Goal: Task Accomplishment & Management: Manage account settings

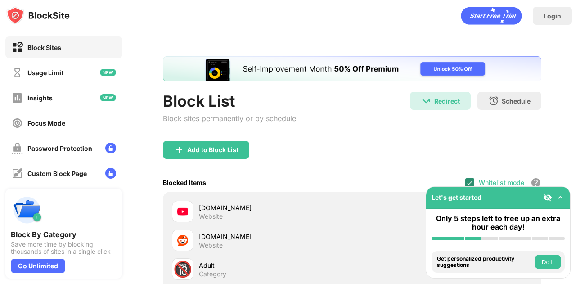
click at [466, 181] on img at bounding box center [469, 182] width 7 height 7
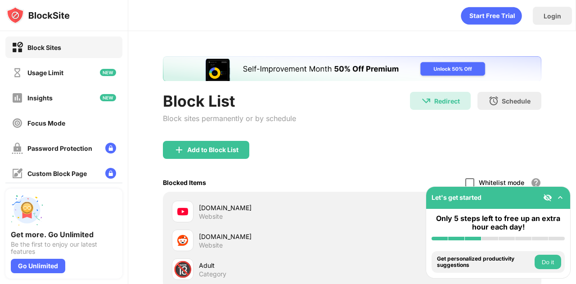
click at [465, 179] on div at bounding box center [469, 182] width 9 height 9
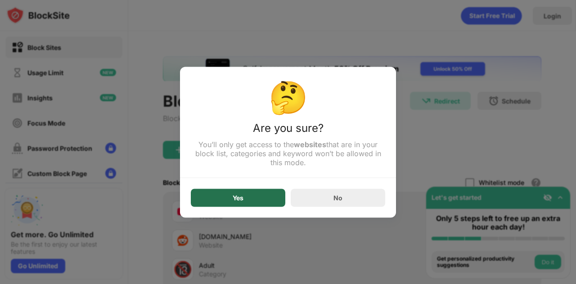
click at [265, 199] on div "Yes" at bounding box center [238, 197] width 94 height 18
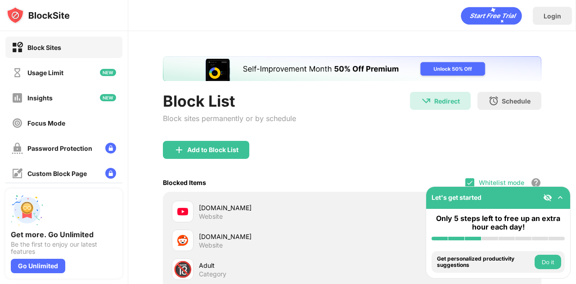
click at [311, 144] on div "Add to Block List" at bounding box center [352, 157] width 378 height 32
click at [466, 184] on img at bounding box center [469, 182] width 7 height 7
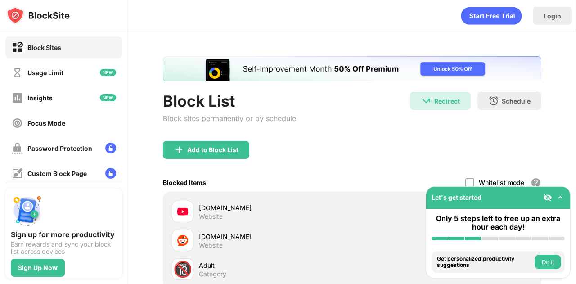
click at [152, 98] on div "Block List Block sites permanently or by schedule Redirect Redirect to toptal.c…" at bounding box center [352, 207] width 448 height 353
click at [465, 183] on div at bounding box center [469, 182] width 9 height 9
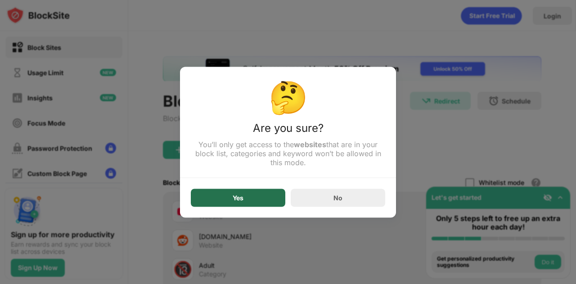
click at [260, 206] on div "Yes" at bounding box center [238, 197] width 94 height 18
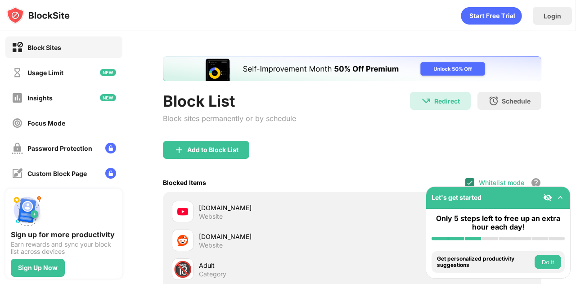
click at [466, 179] on img at bounding box center [469, 182] width 7 height 7
